Goal: Task Accomplishment & Management: Manage account settings

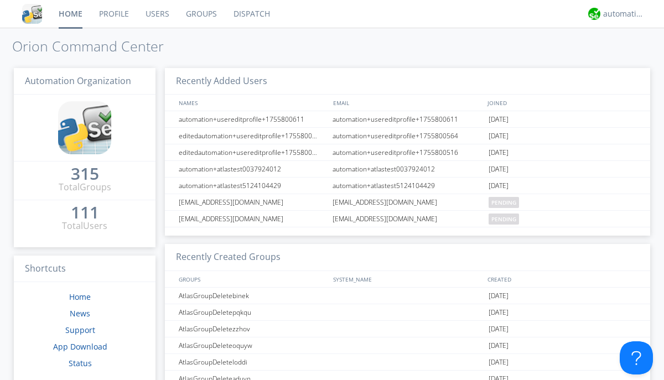
click at [157, 14] on link "Users" at bounding box center [157, 14] width 40 height 28
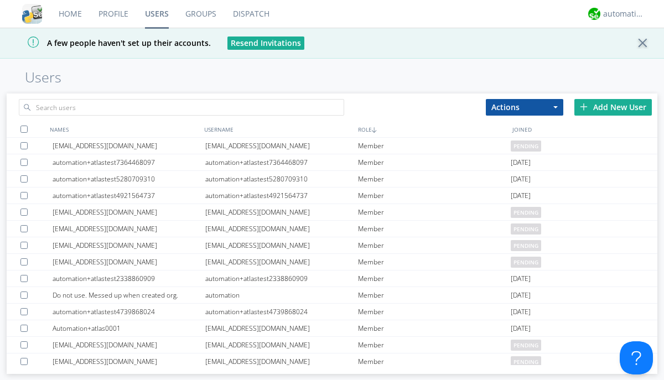
click at [613, 107] on div "Add New User" at bounding box center [612, 107] width 77 height 17
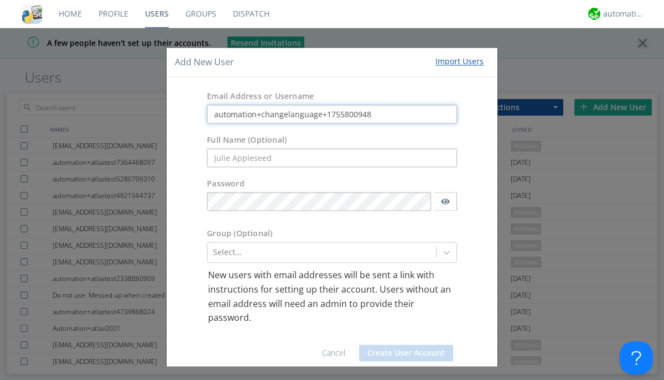
type input "automation+changelanguage+1755800948"
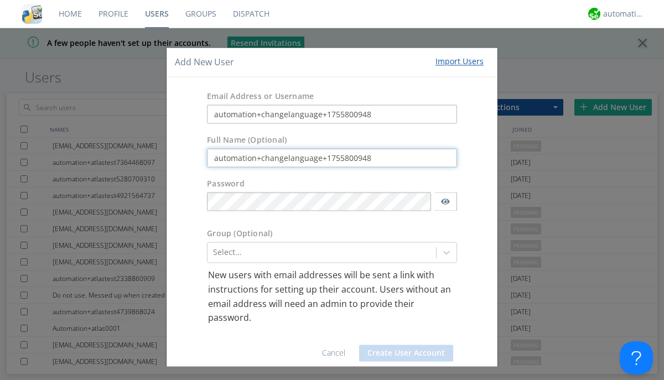
type input "automation+changelanguage+1755800948"
click at [402, 353] on button "Create User Account" at bounding box center [406, 353] width 94 height 17
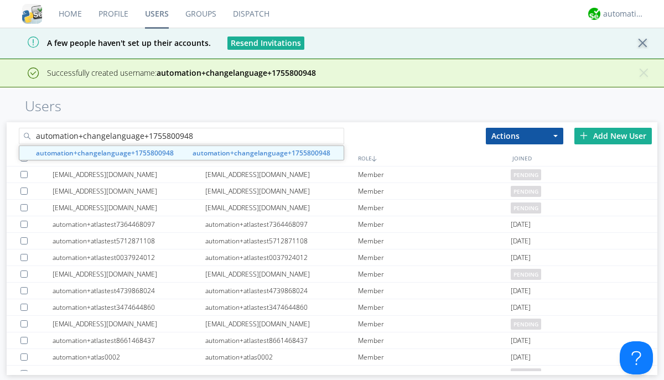
type input "automation+changelanguage+1755800948"
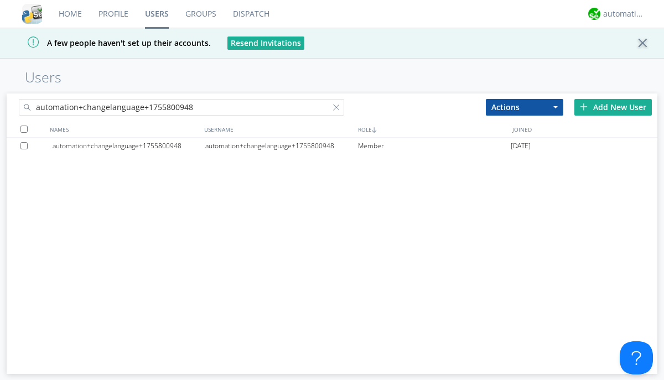
click at [281, 146] on div "automation+changelanguage+1755800948" at bounding box center [281, 146] width 153 height 17
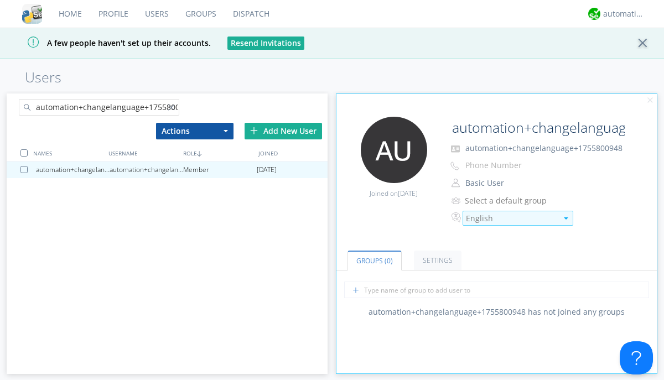
click at [511, 219] on div "English" at bounding box center [511, 218] width 91 height 11
